Goal: Contribute content

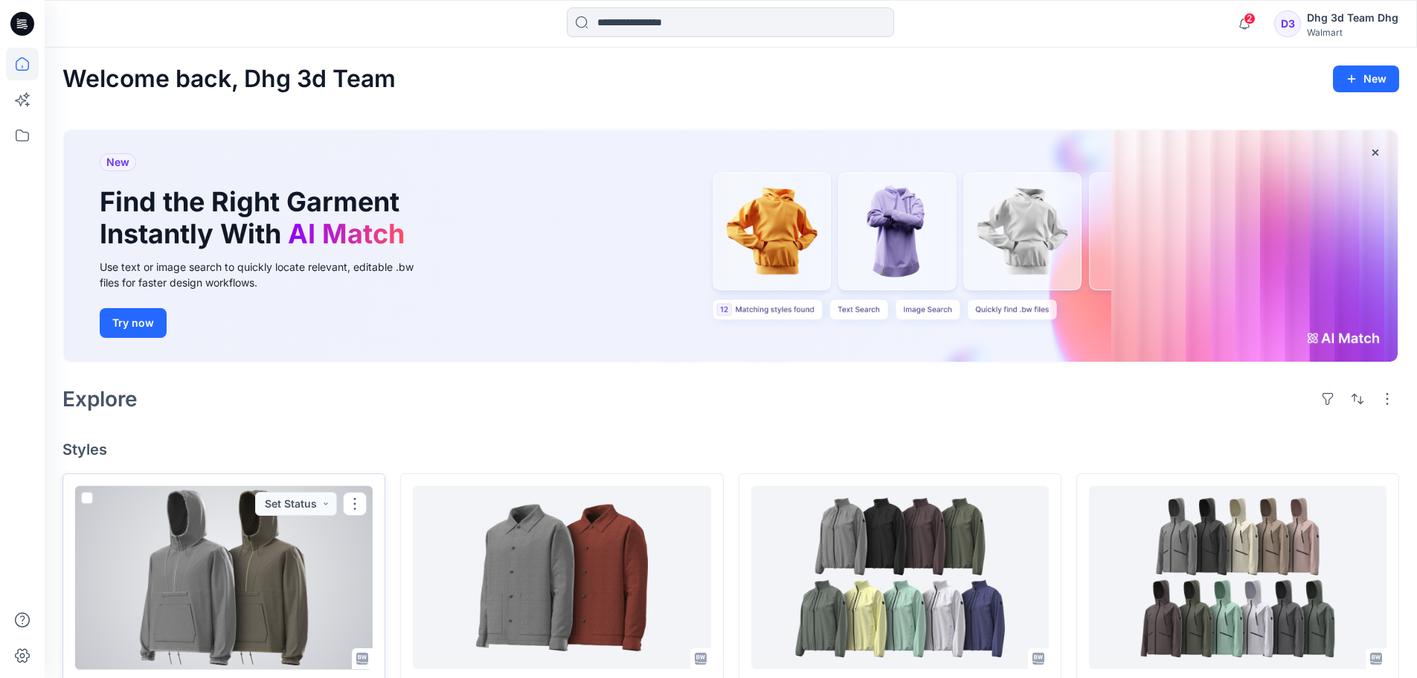
click at [191, 562] on div at bounding box center [224, 578] width 298 height 184
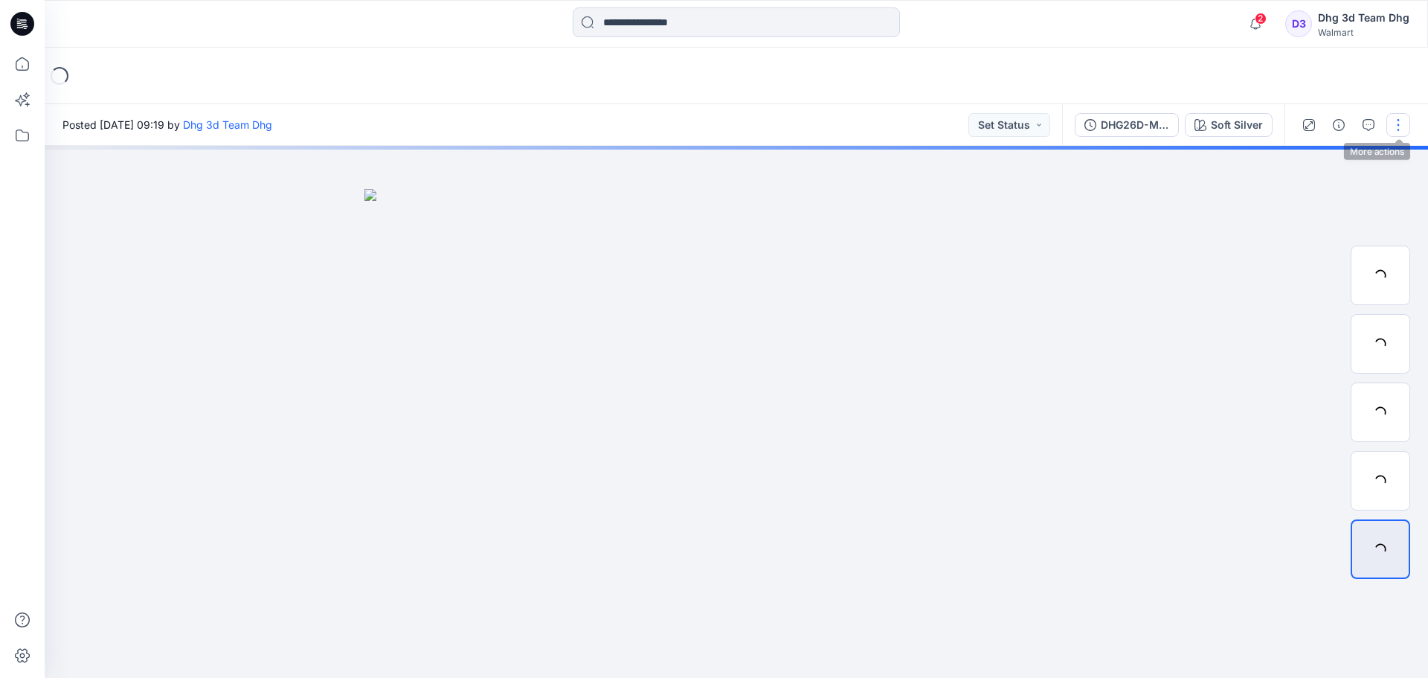
click at [1398, 126] on button "button" at bounding box center [1399, 125] width 24 height 24
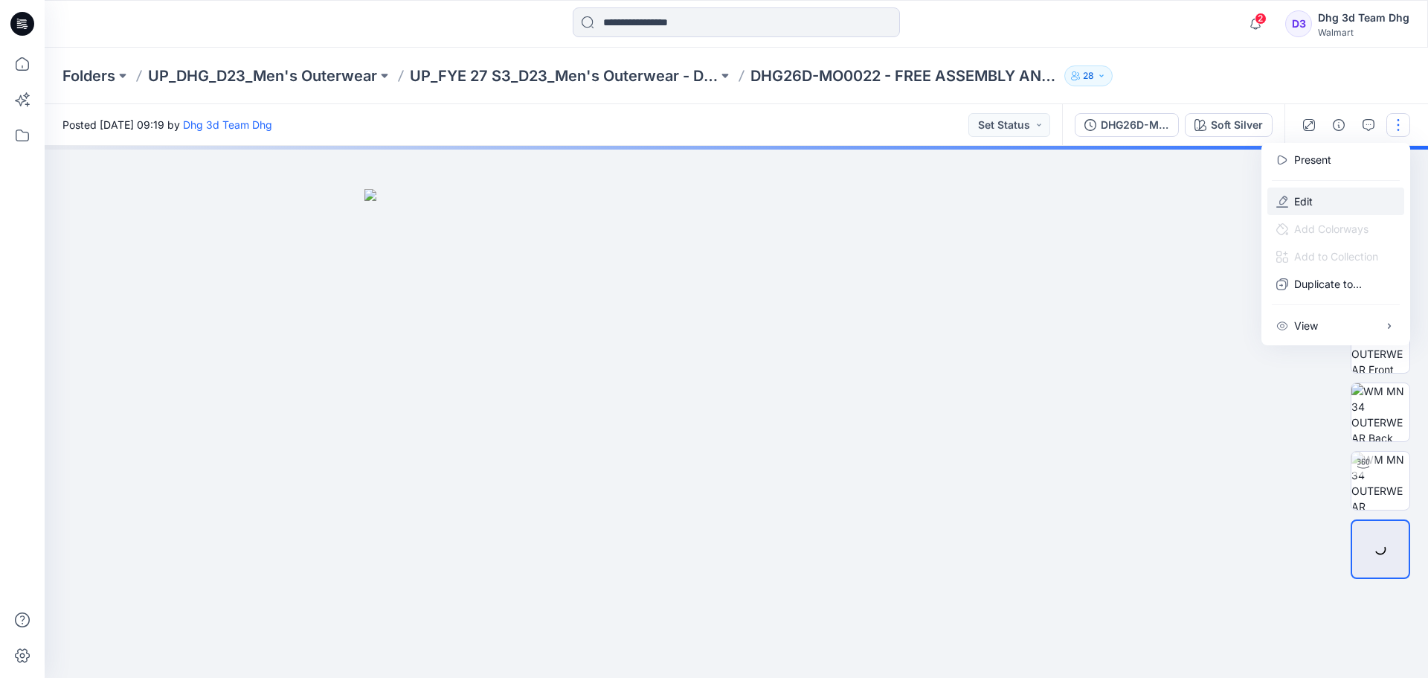
click at [1292, 192] on button "Edit" at bounding box center [1336, 201] width 137 height 28
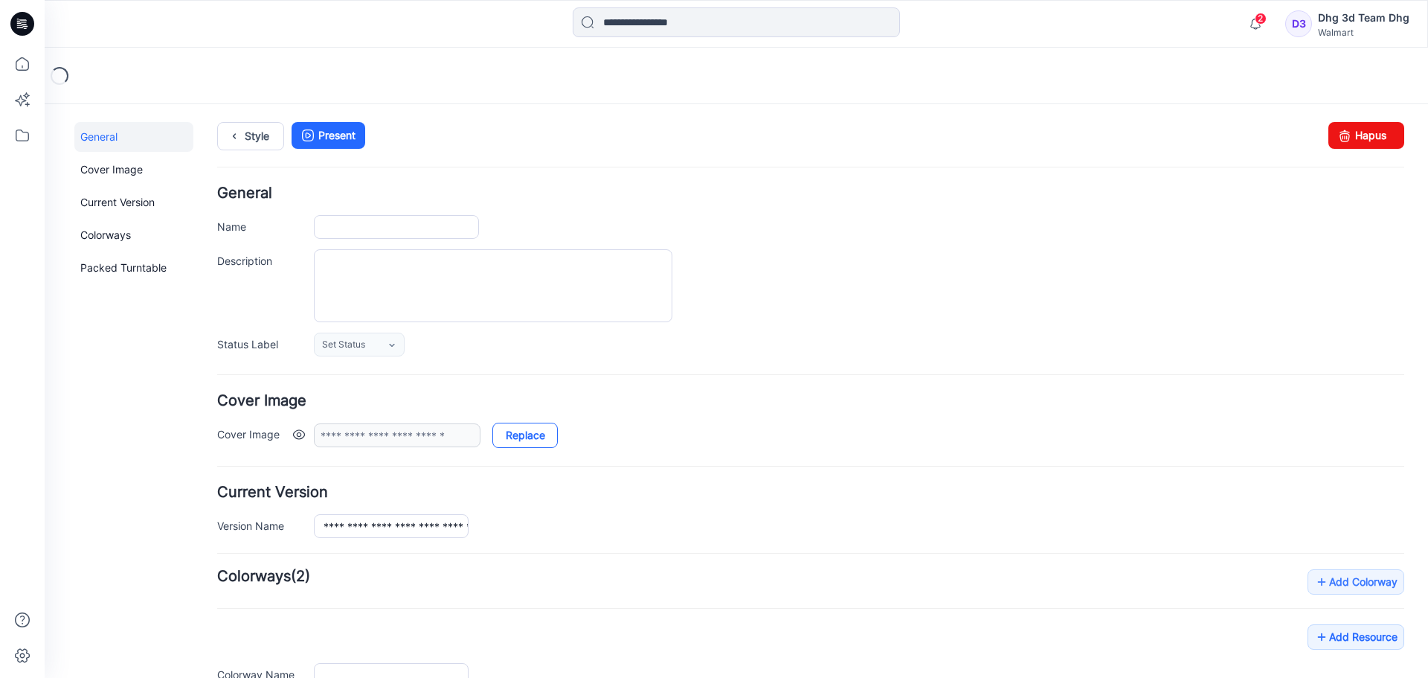
type input "**********"
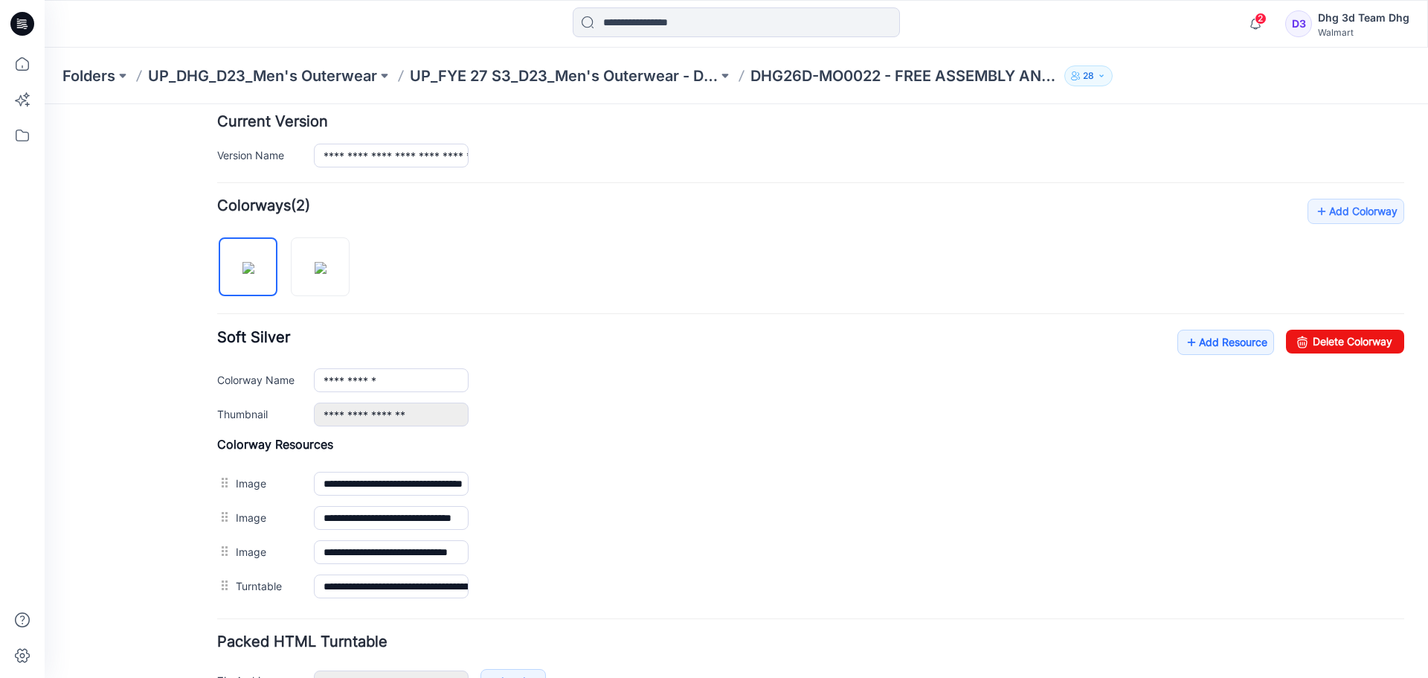
scroll to position [372, 0]
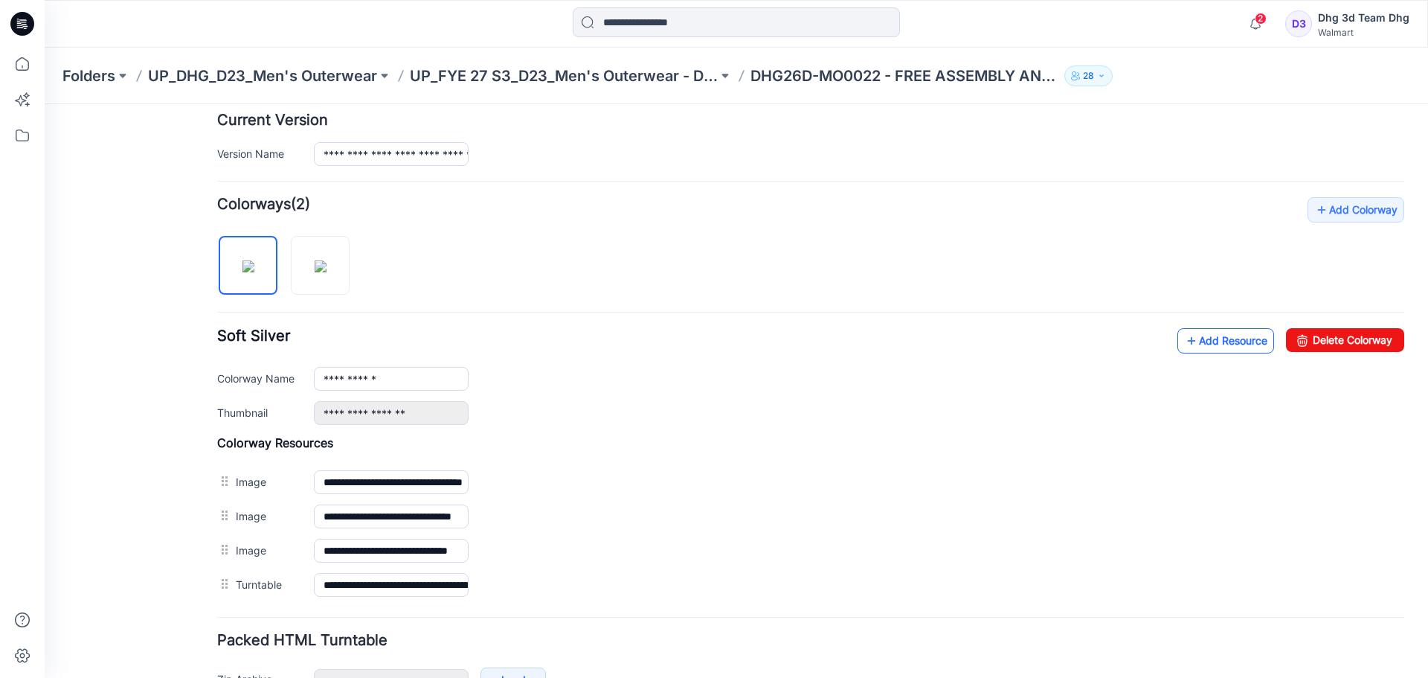
click at [1211, 337] on link "Add Resource" at bounding box center [1226, 340] width 97 height 25
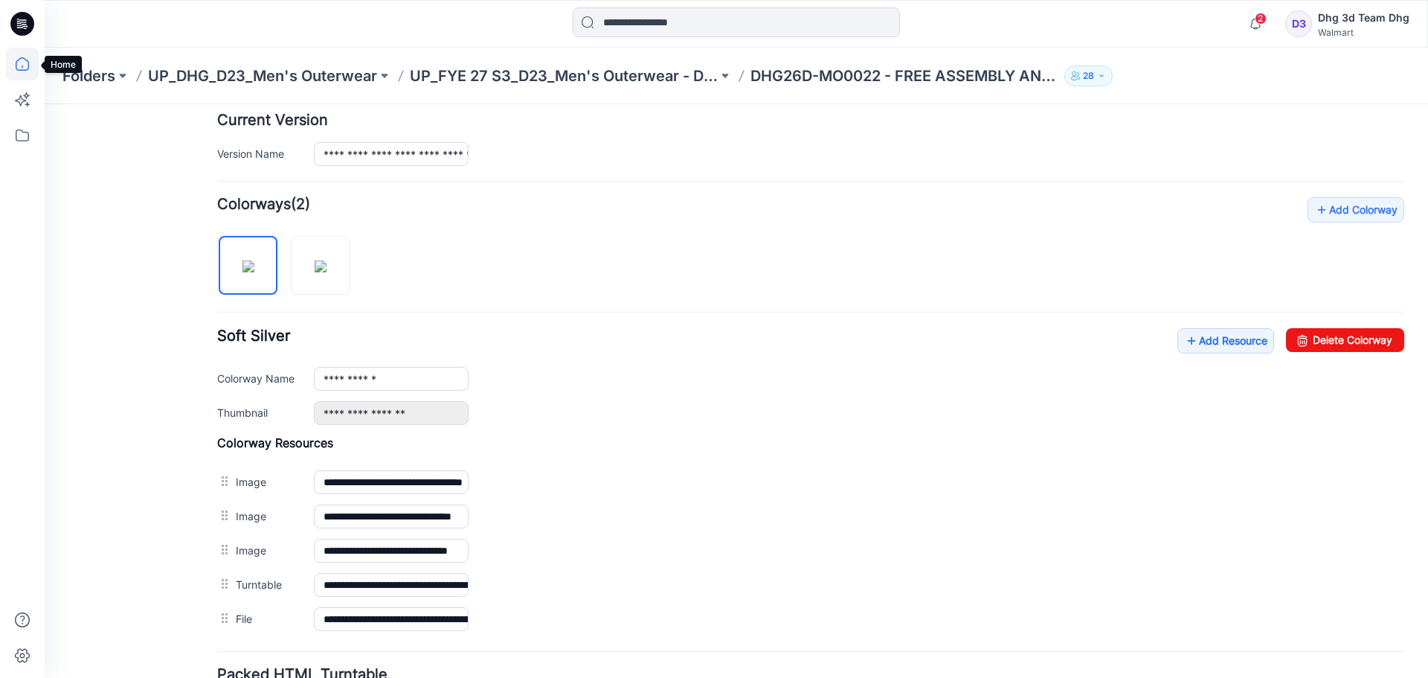
click at [22, 57] on icon at bounding box center [22, 64] width 33 height 33
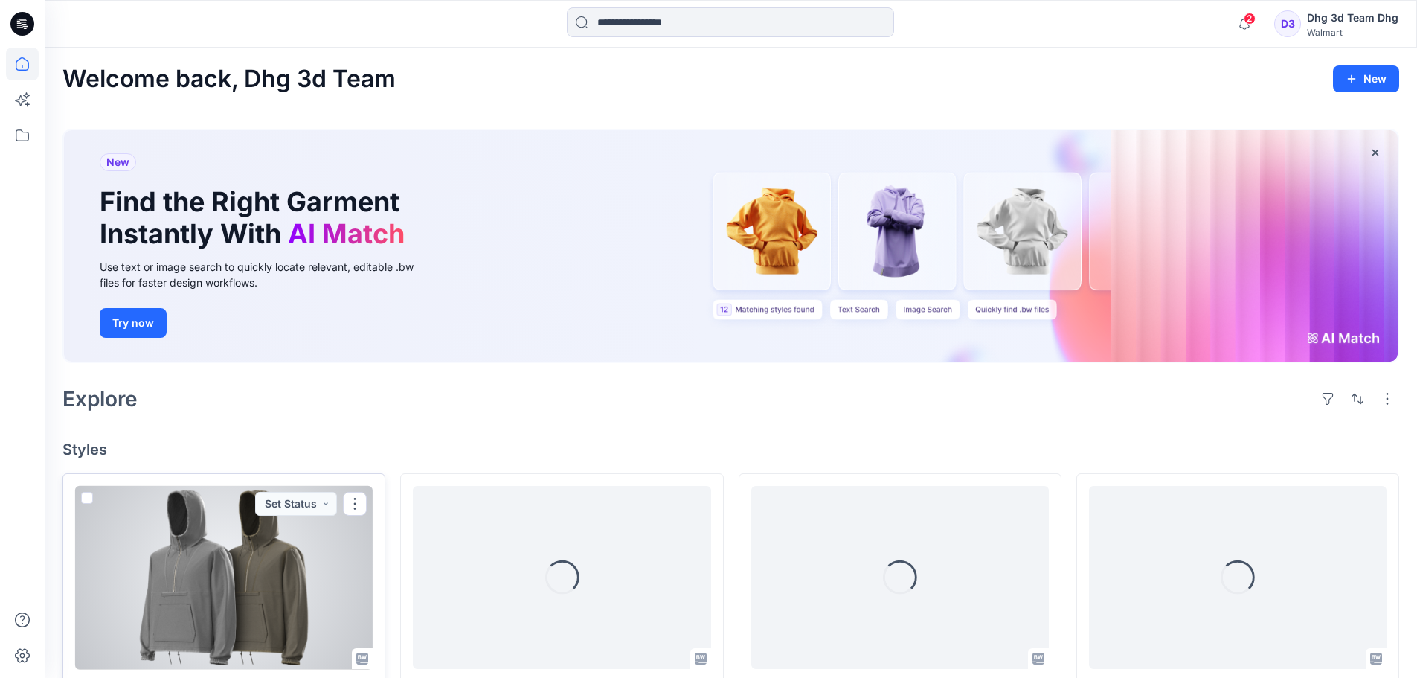
click at [283, 577] on div at bounding box center [224, 578] width 298 height 184
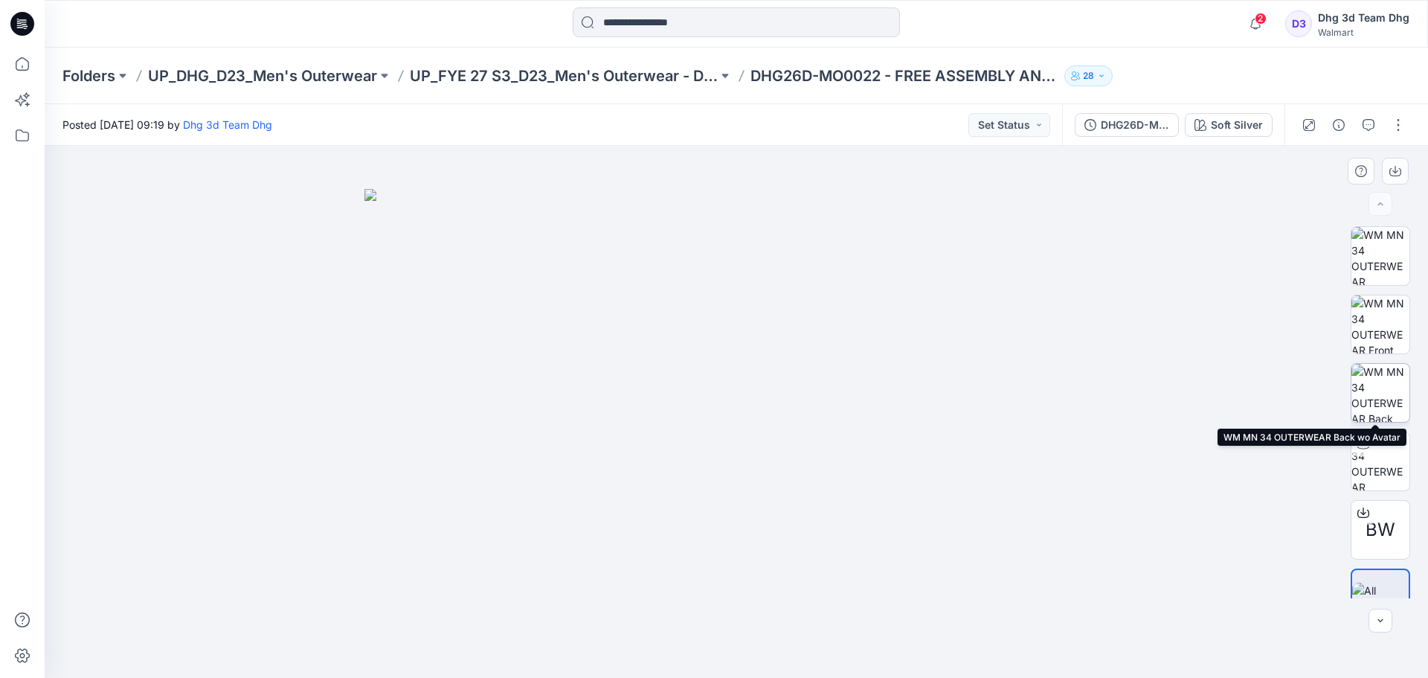
click at [1366, 397] on img at bounding box center [1381, 393] width 58 height 58
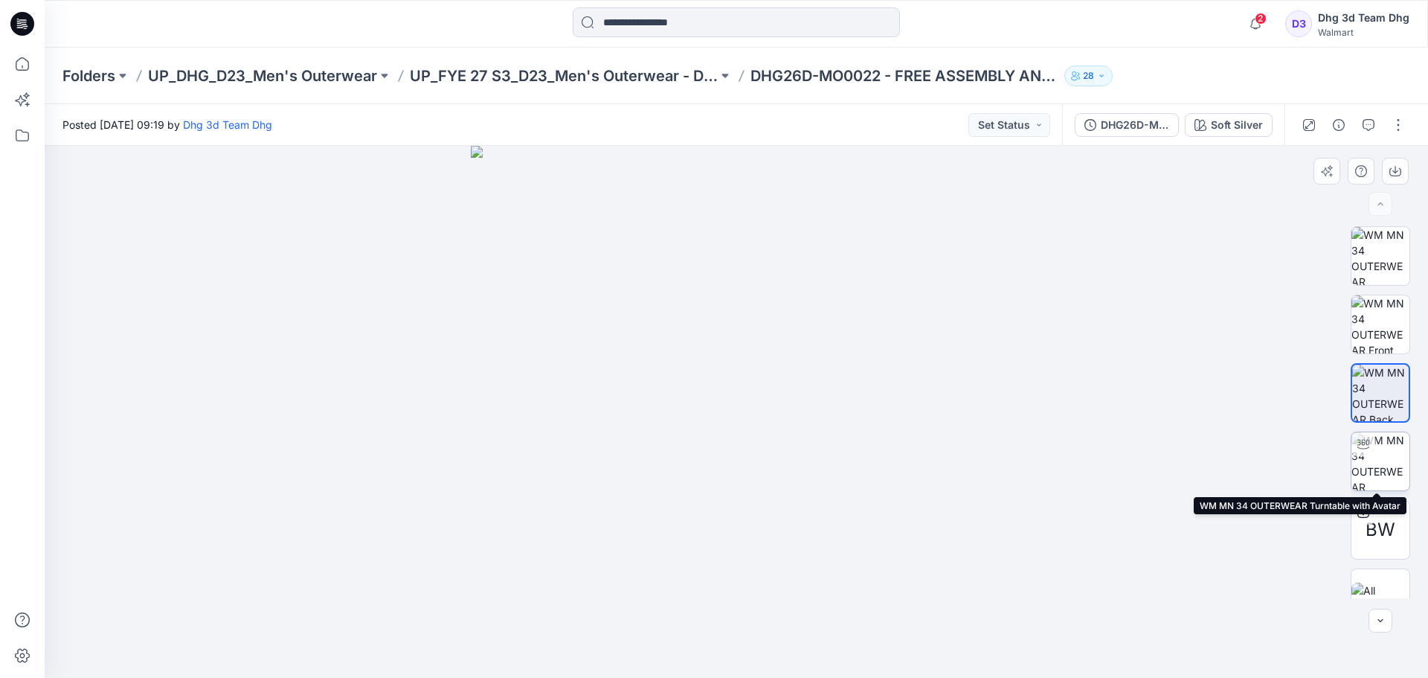
click at [1399, 476] on img at bounding box center [1381, 461] width 58 height 58
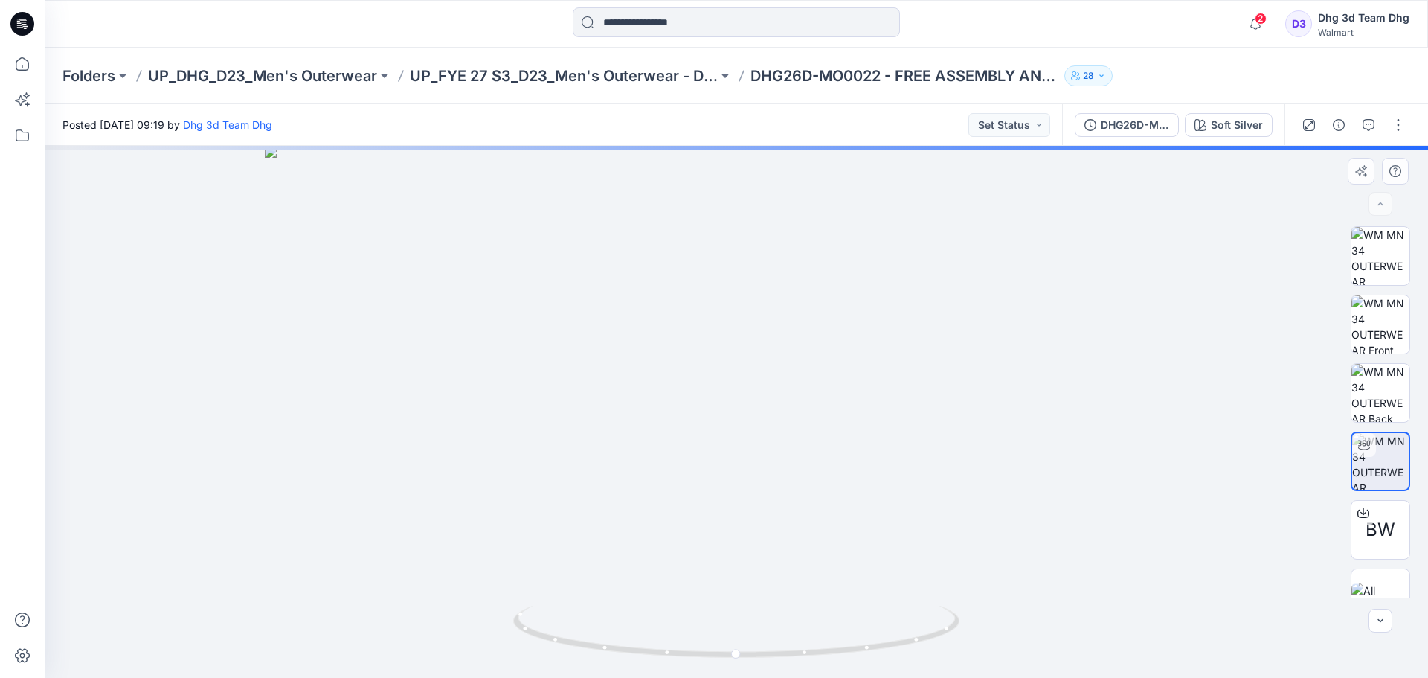
drag, startPoint x: 757, startPoint y: 271, endPoint x: 763, endPoint y: 524, distance: 253.8
click at [763, 524] on img at bounding box center [736, 412] width 943 height 532
drag, startPoint x: 722, startPoint y: 596, endPoint x: 696, endPoint y: 595, distance: 25.3
click at [696, 595] on img at bounding box center [736, 412] width 943 height 532
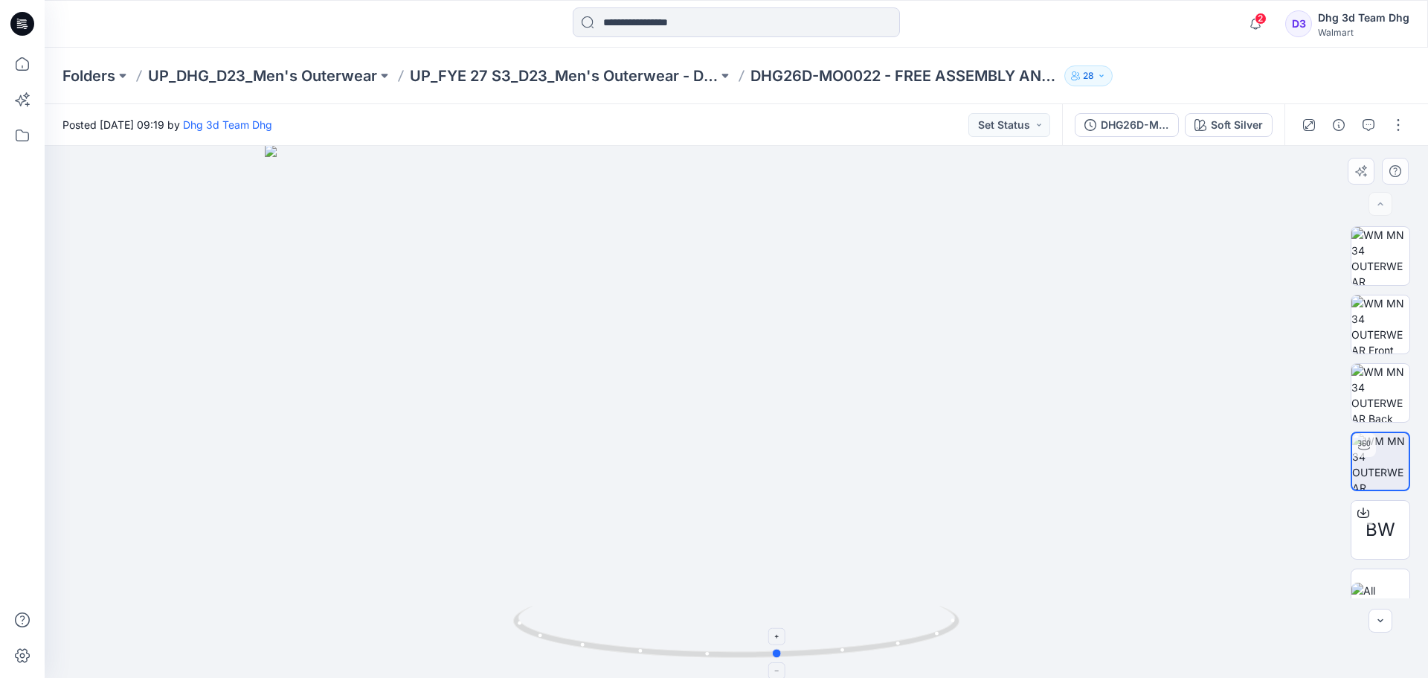
drag, startPoint x: 851, startPoint y: 655, endPoint x: 893, endPoint y: 655, distance: 42.4
click at [893, 655] on icon at bounding box center [738, 634] width 450 height 56
click at [1228, 123] on div "Soft Silver" at bounding box center [1237, 125] width 52 height 16
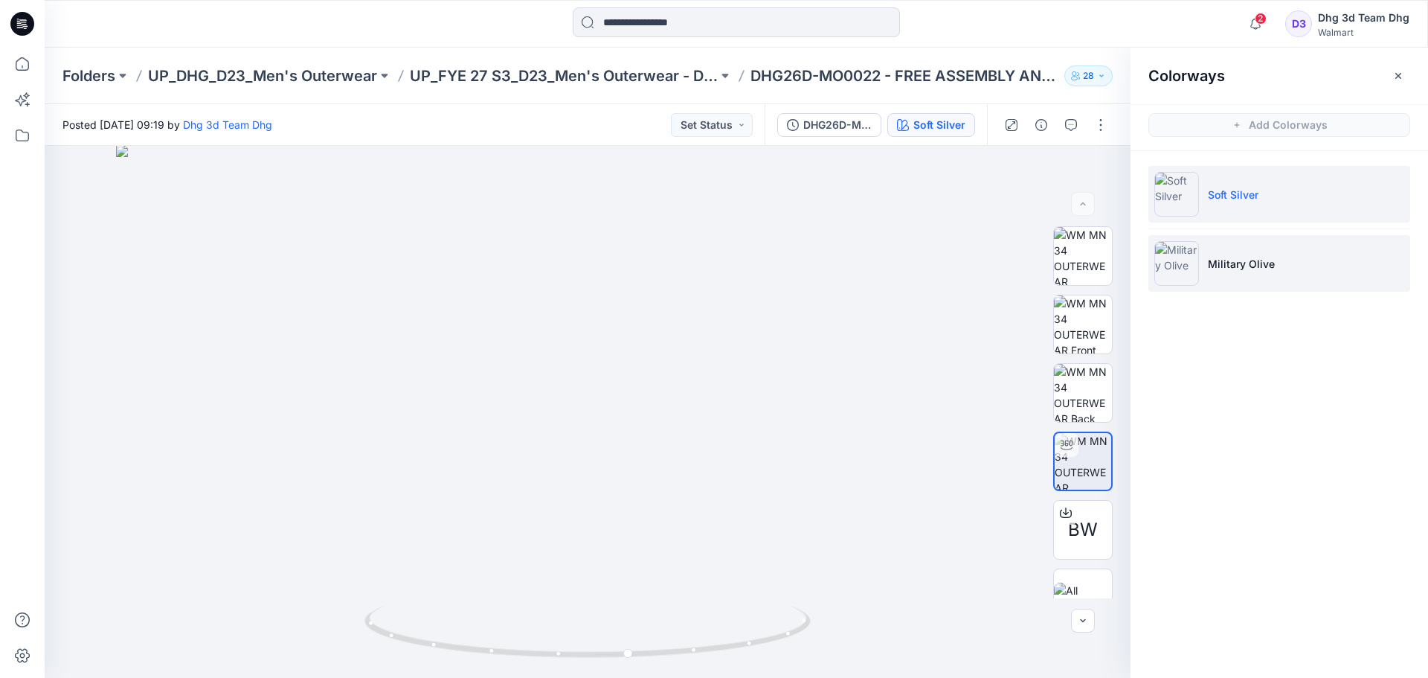
click at [1172, 265] on img at bounding box center [1177, 263] width 45 height 45
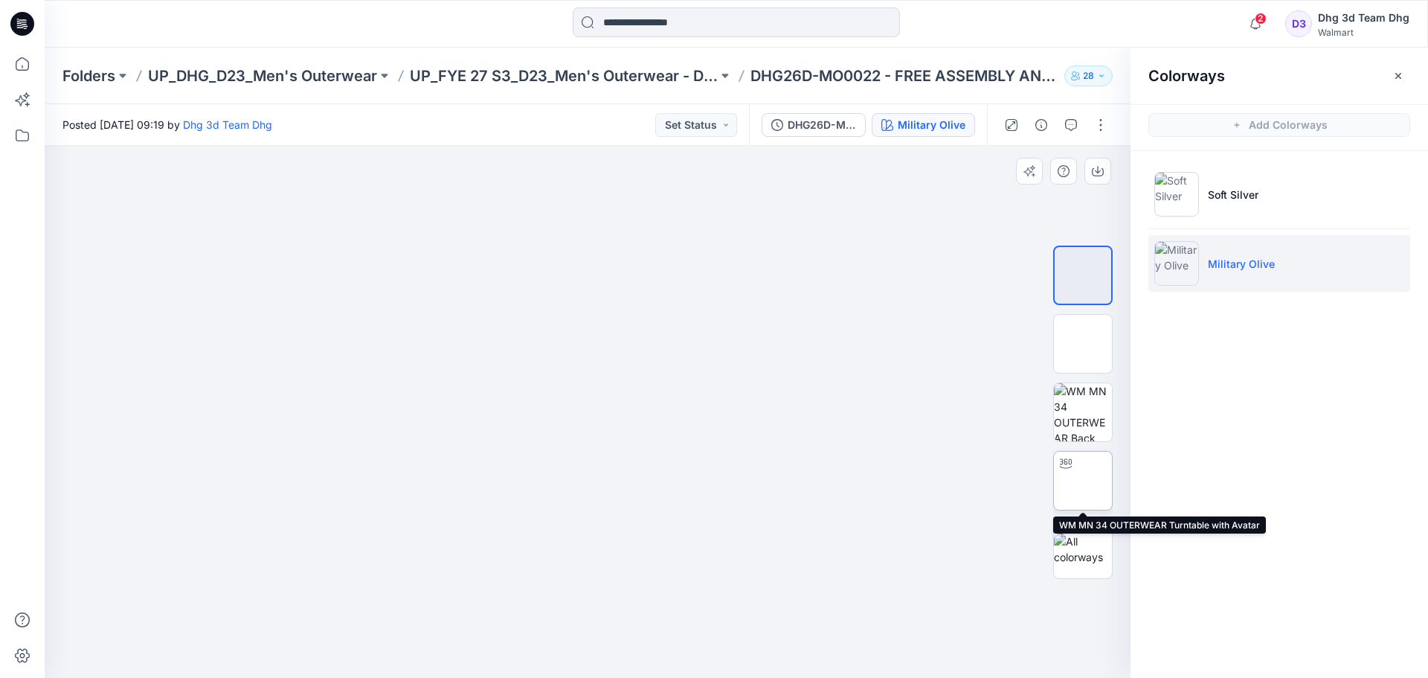
click at [1083, 481] on img at bounding box center [1083, 481] width 0 height 0
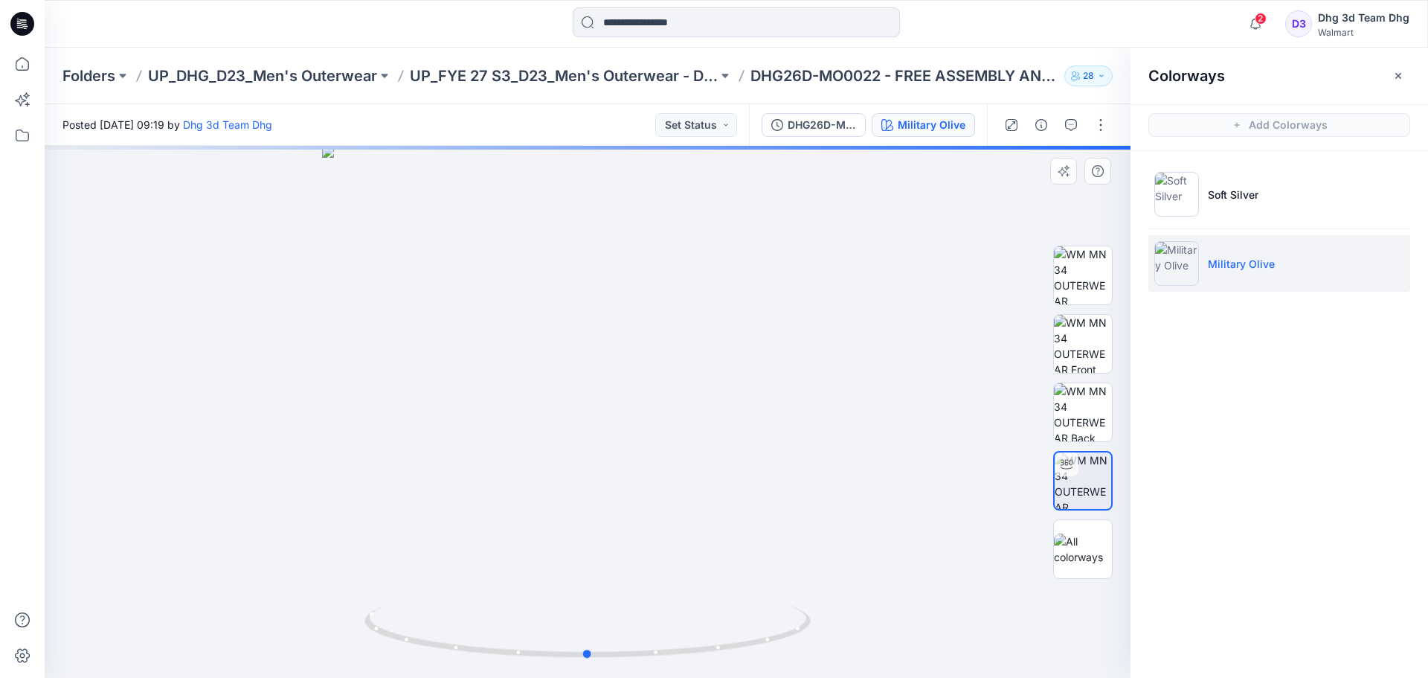
drag, startPoint x: 562, startPoint y: 626, endPoint x: 524, endPoint y: 412, distance: 217.6
click at [562, 620] on icon at bounding box center [590, 634] width 450 height 56
drag, startPoint x: 789, startPoint y: 638, endPoint x: 600, endPoint y: 514, distance: 226.1
click at [565, 630] on icon at bounding box center [590, 634] width 450 height 56
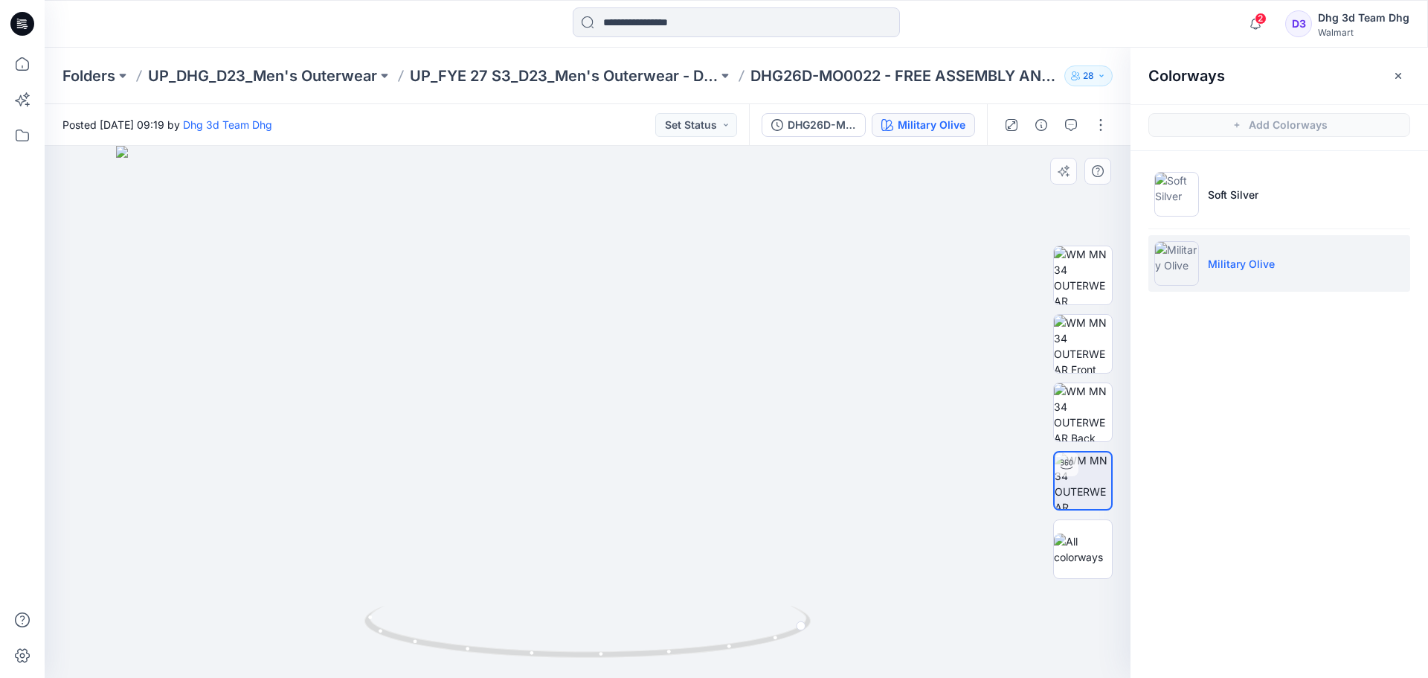
drag, startPoint x: 620, startPoint y: 493, endPoint x: 629, endPoint y: 548, distance: 55.0
click at [629, 548] on img at bounding box center [587, 412] width 943 height 532
drag, startPoint x: 660, startPoint y: 518, endPoint x: 681, endPoint y: 519, distance: 20.8
click at [681, 519] on img at bounding box center [587, 412] width 943 height 532
drag, startPoint x: 773, startPoint y: 643, endPoint x: 584, endPoint y: 580, distance: 199.3
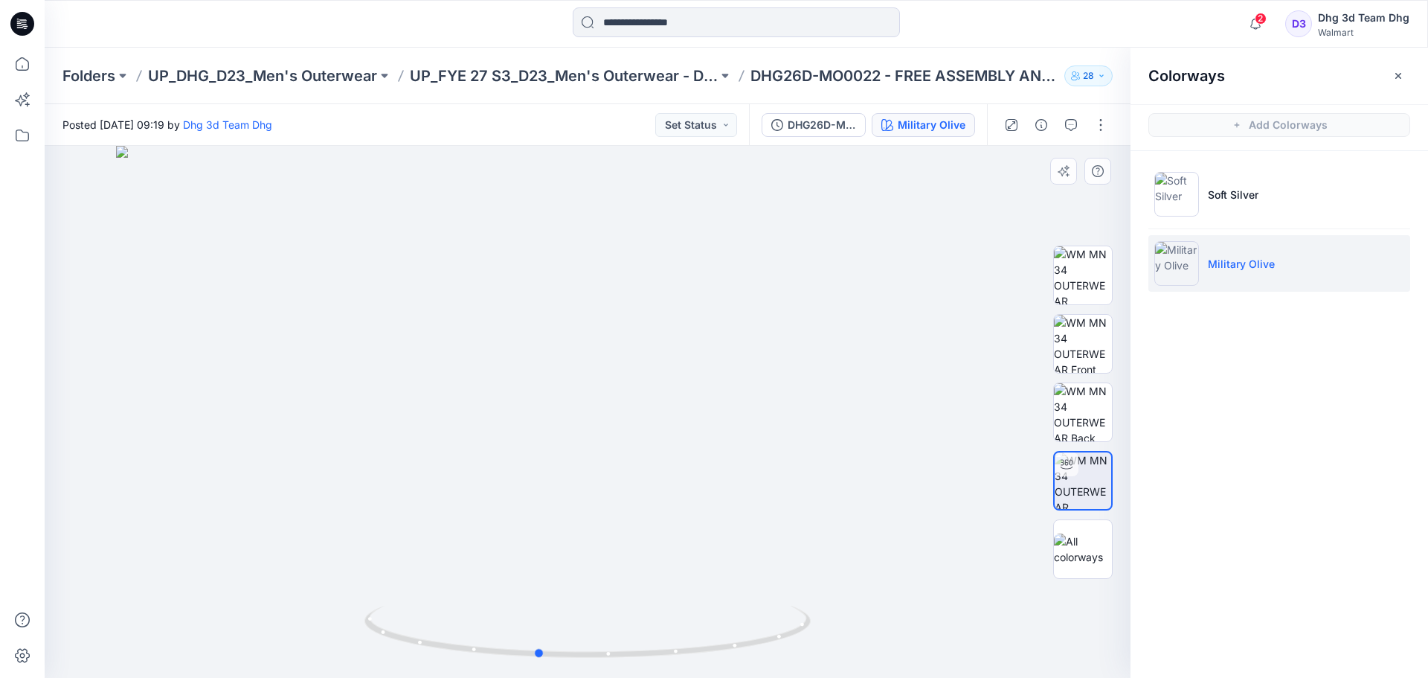
click at [501, 620] on icon at bounding box center [590, 634] width 450 height 56
